Goal: Register for event/course

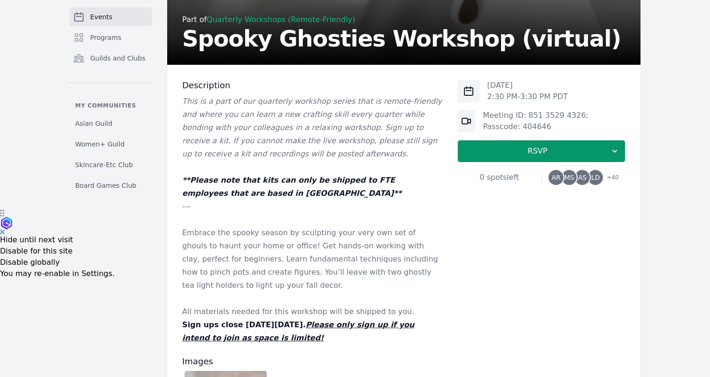
scroll to position [168, 0]
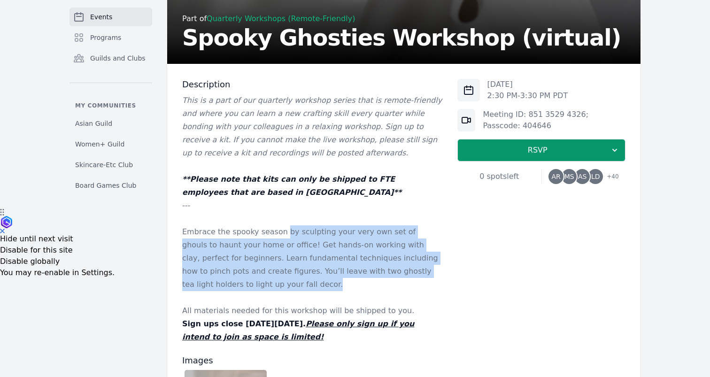
drag, startPoint x: 280, startPoint y: 234, endPoint x: 330, endPoint y: 289, distance: 74.5
click at [330, 289] on p "Embrace the spooky season by sculpting your very own set of ghouls to haunt you…" at bounding box center [312, 258] width 260 height 66
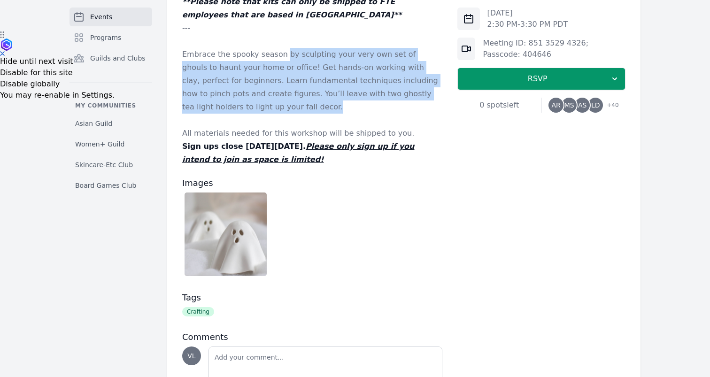
scroll to position [347, 0]
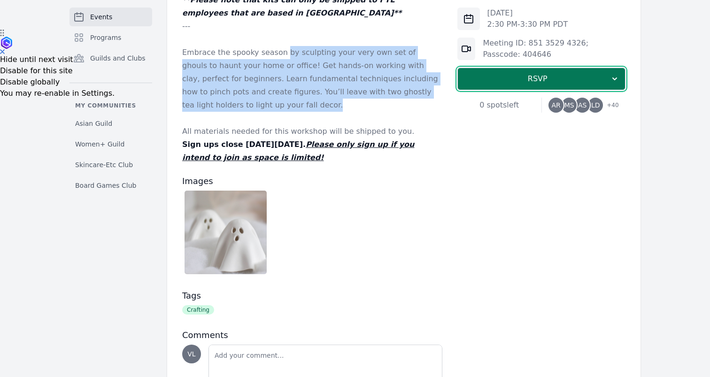
click at [616, 81] on icon "button" at bounding box center [614, 78] width 9 height 9
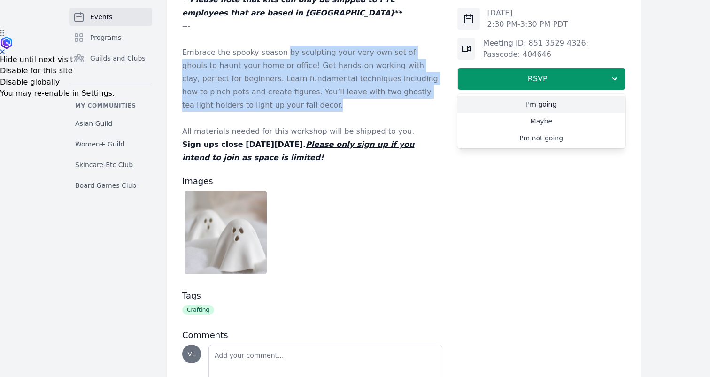
click at [577, 106] on link "I'm going" at bounding box center [541, 104] width 168 height 17
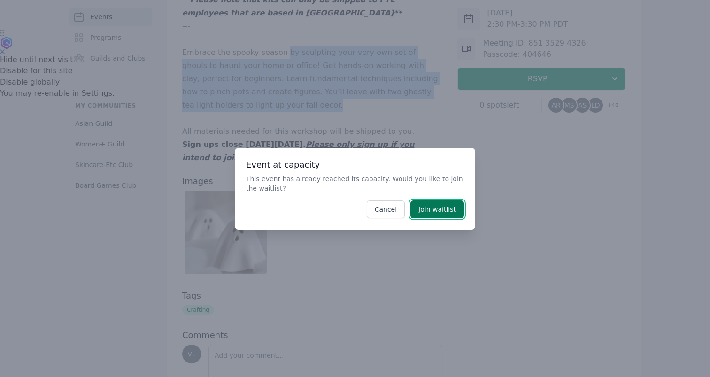
click at [438, 210] on button "Join waitlist" at bounding box center [437, 210] width 54 height 18
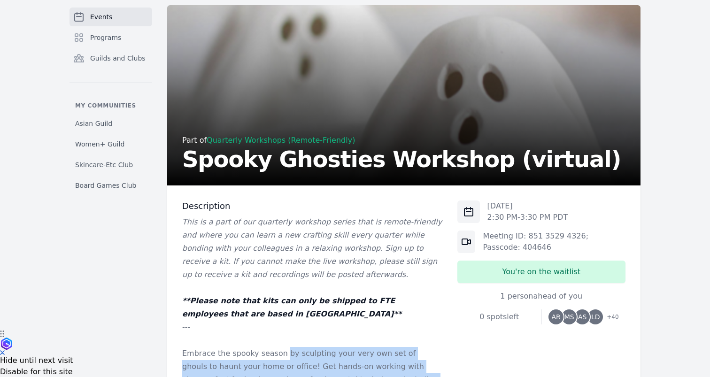
scroll to position [47, 0]
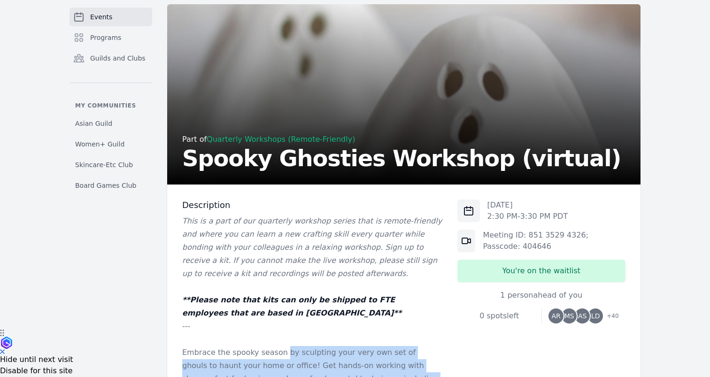
click at [104, 15] on span "Events" at bounding box center [101, 16] width 22 height 9
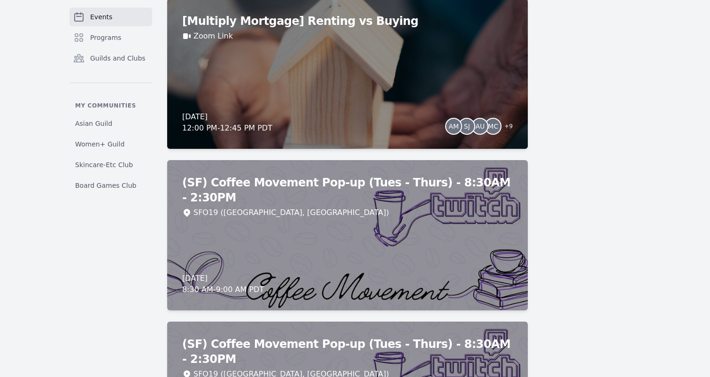
scroll to position [1923, 0]
